Goal: Task Accomplishment & Management: Manage account settings

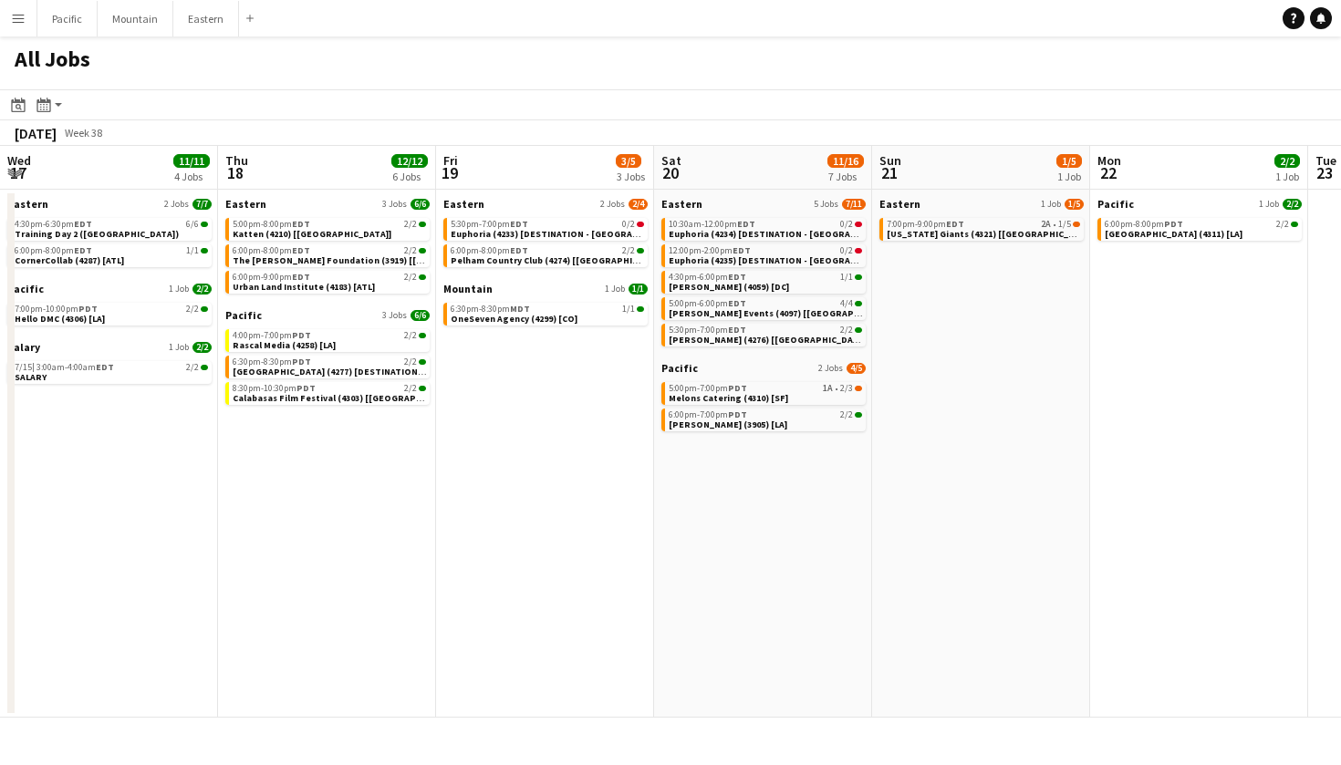
scroll to position [0, 533]
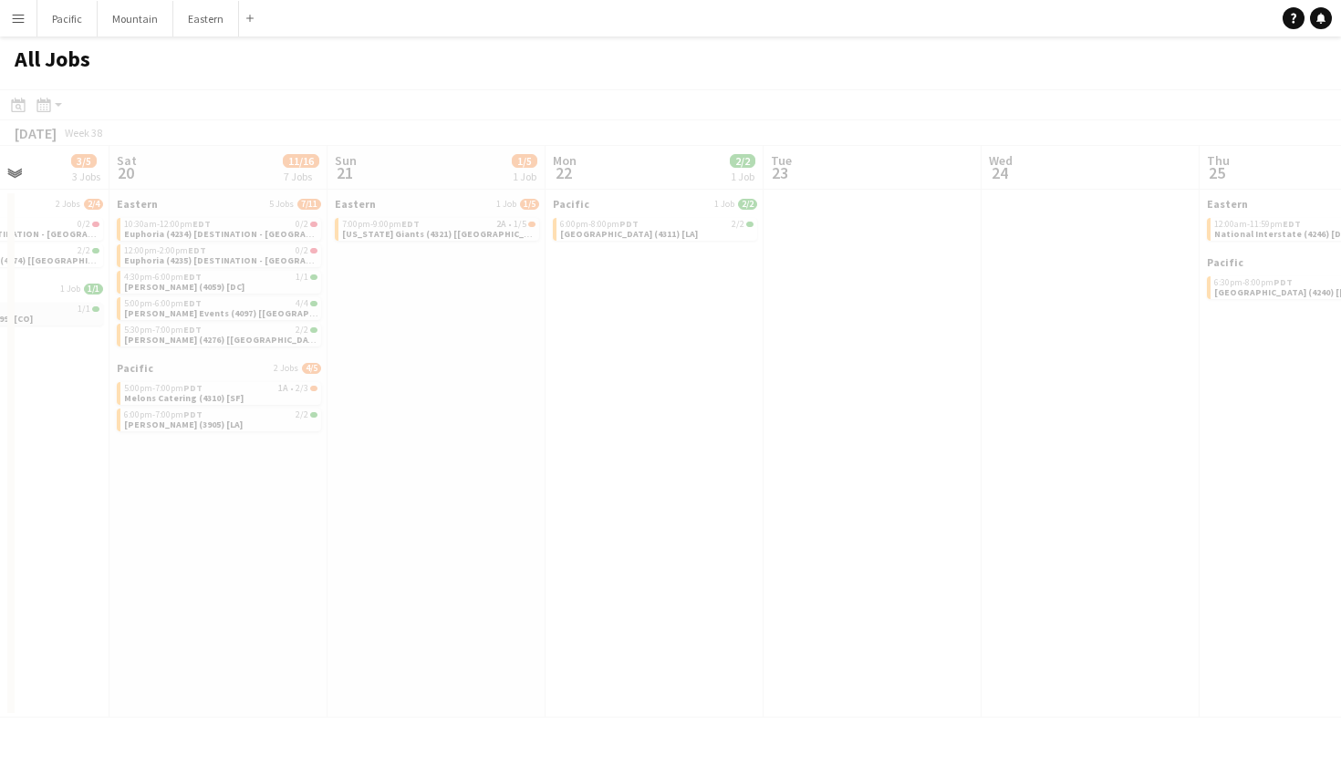
scroll to position [0, 552]
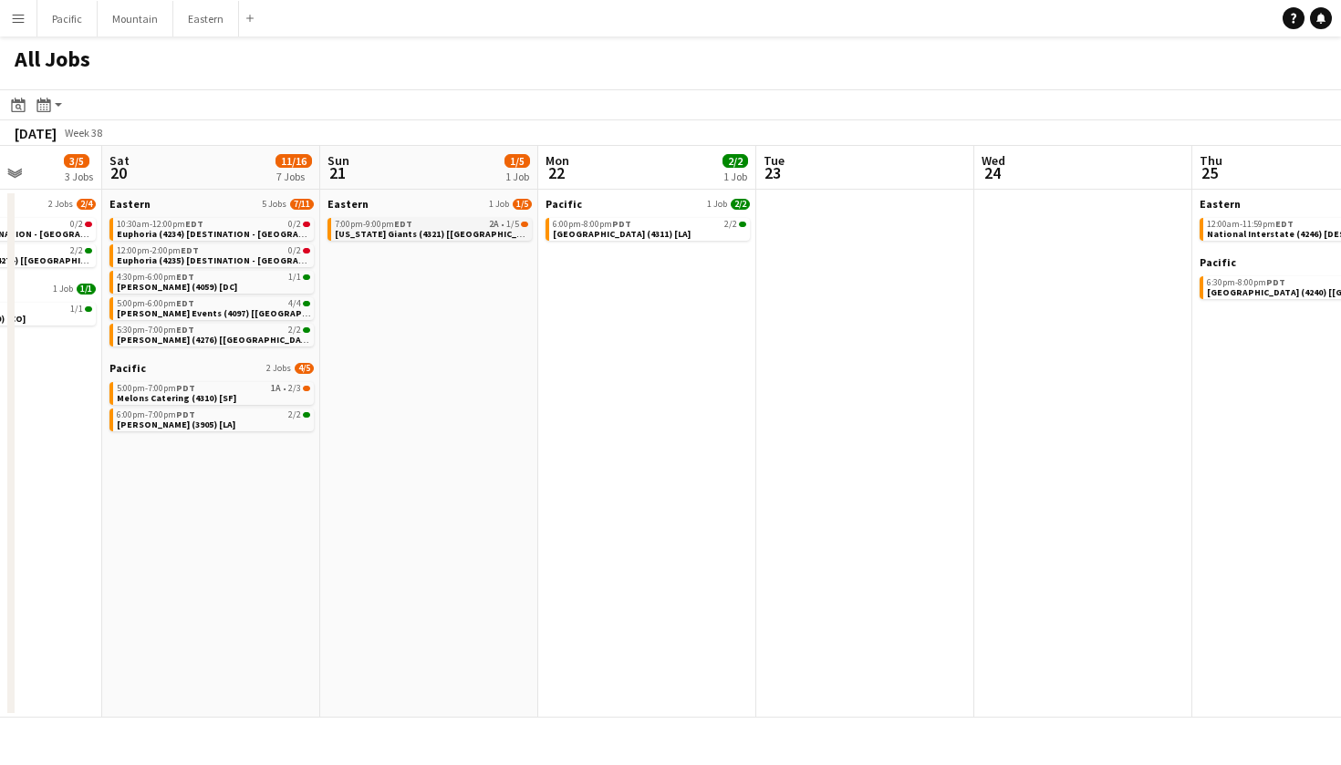
click at [493, 231] on link "7:00pm-9:00pm EDT 2A • 1/5 New York Giants (4321) [NYC]" at bounding box center [431, 228] width 193 height 21
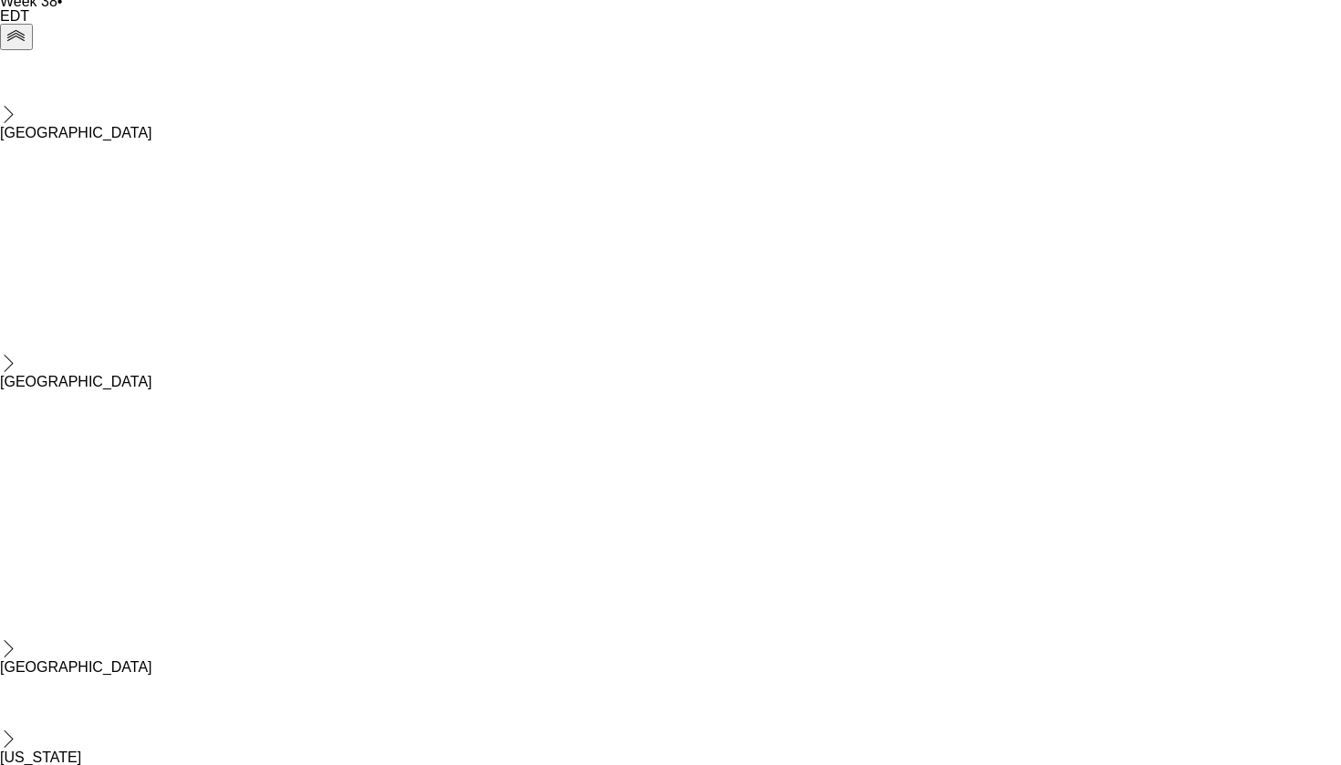
scroll to position [578, 0]
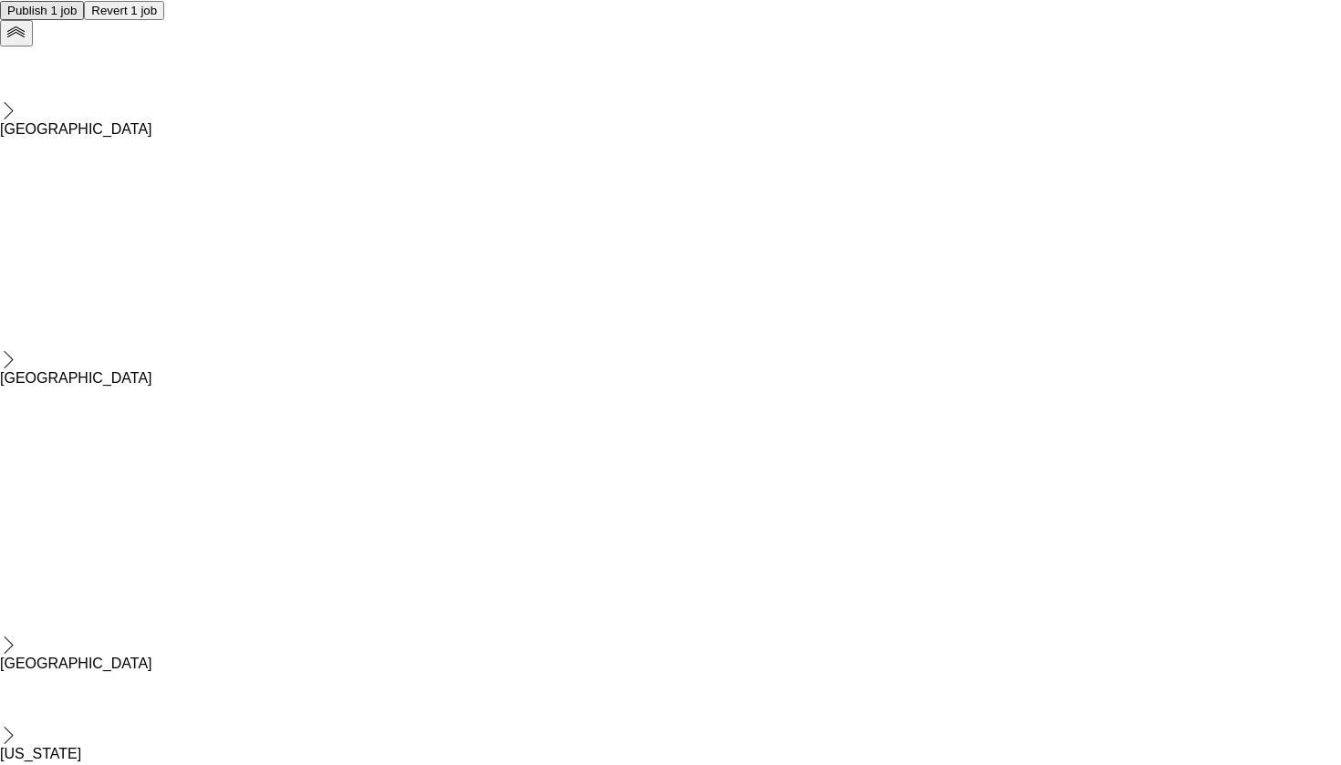
click at [84, 20] on button "Publish 1 job" at bounding box center [42, 10] width 84 height 19
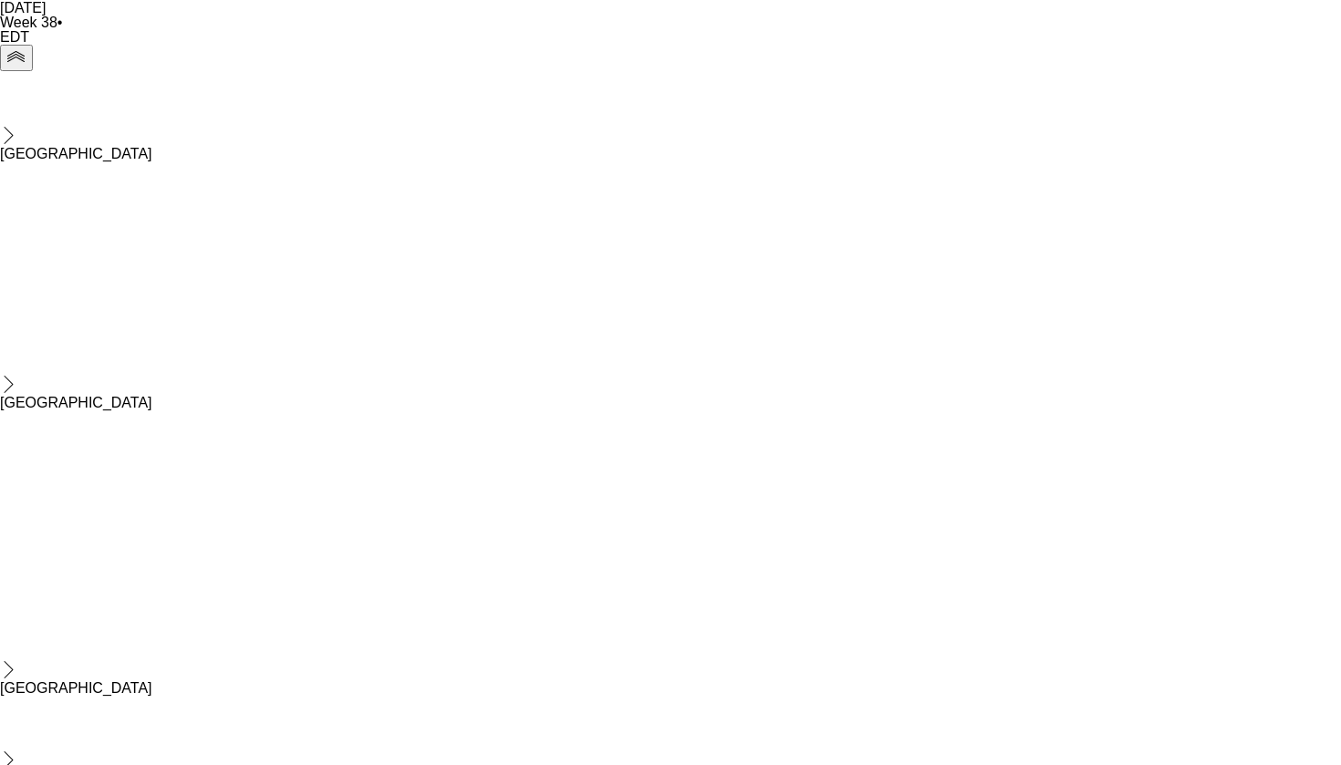
scroll to position [533, 0]
